Goal: Check status: Check status

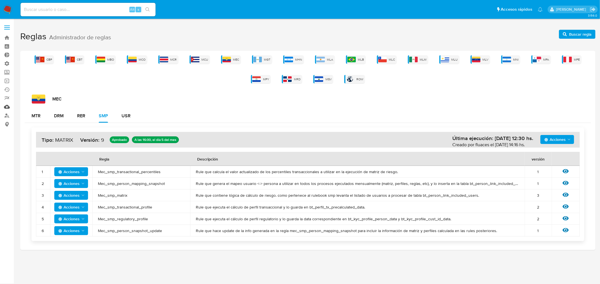
click at [7, 109] on link "Mulan" at bounding box center [33, 107] width 67 height 9
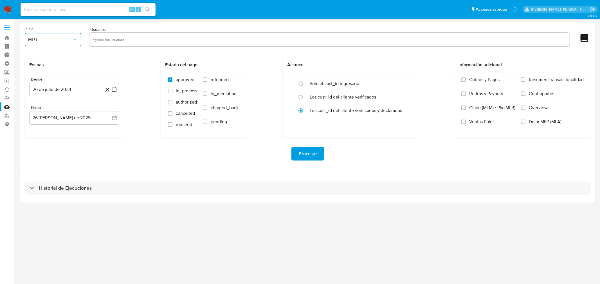
click at [52, 45] on button "MLU" at bounding box center [53, 39] width 57 height 13
click at [37, 82] on span "MCO" at bounding box center [33, 82] width 10 height 6
drag, startPoint x: 134, startPoint y: 37, endPoint x: 120, endPoint y: 39, distance: 13.6
click at [134, 37] on input "text" at bounding box center [329, 39] width 475 height 9
click at [71, 8] on input at bounding box center [88, 9] width 135 height 7
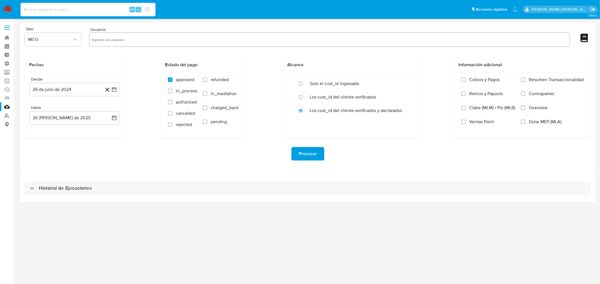
paste input "1250457774"
type input "1250457774"
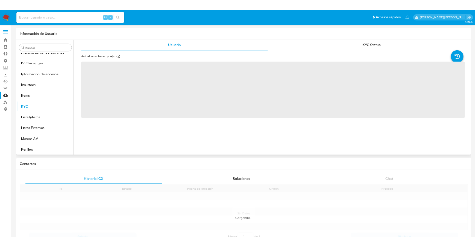
scroll to position [237, 0]
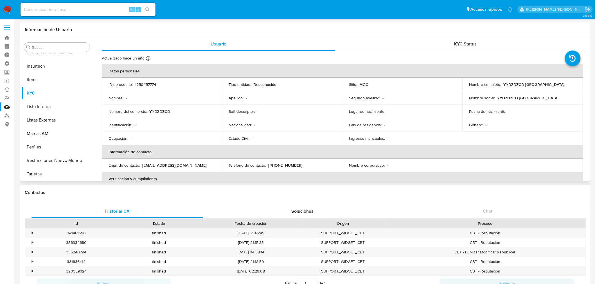
select select "10"
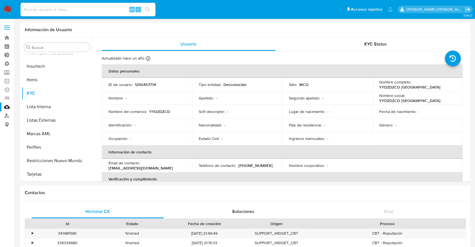
click at [63, 10] on input at bounding box center [88, 9] width 135 height 7
type input "[PERSON_NAME].mer"
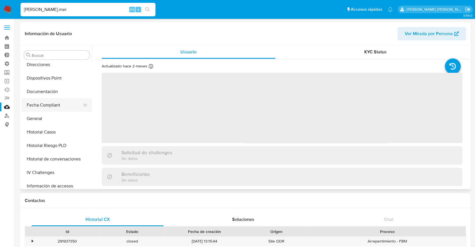
scroll to position [125, 0]
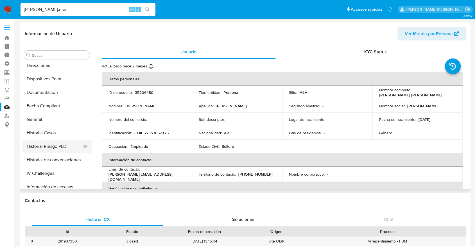
select select "10"
click at [52, 152] on button "Historial Riesgo PLD" at bounding box center [55, 146] width 66 height 13
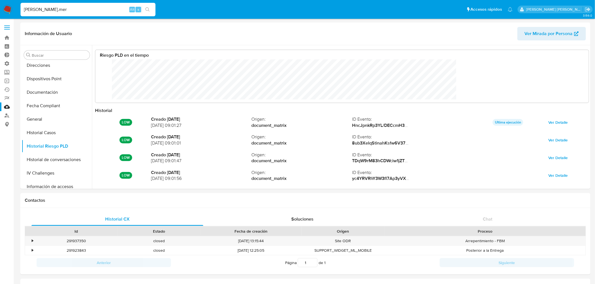
scroll to position [42, 482]
